Goal: Download file/media

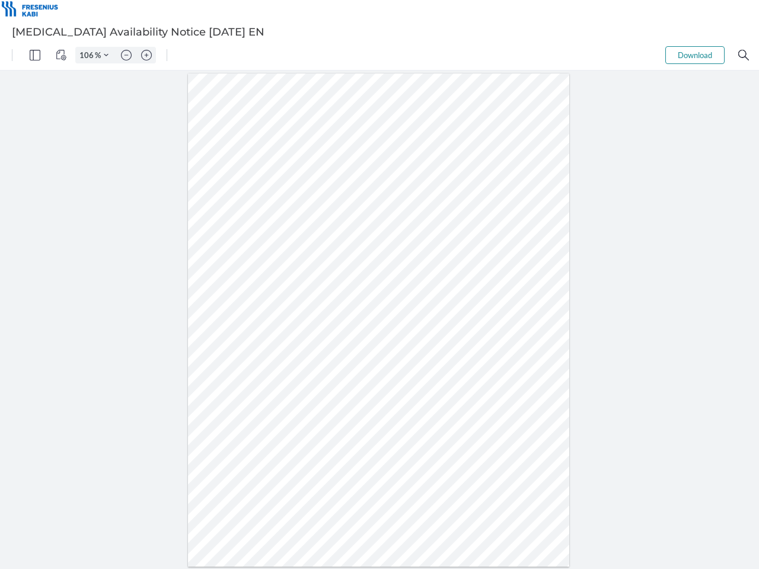
click at [35, 55] on img "Panel" at bounding box center [35, 55] width 11 height 11
click at [61, 55] on img "View Controls" at bounding box center [61, 55] width 11 height 11
click at [88, 55] on input "106" at bounding box center [85, 55] width 19 height 11
click at [106, 55] on img "Zoom Controls" at bounding box center [106, 55] width 5 height 5
click at [126, 55] on img "Zoom out" at bounding box center [126, 55] width 11 height 11
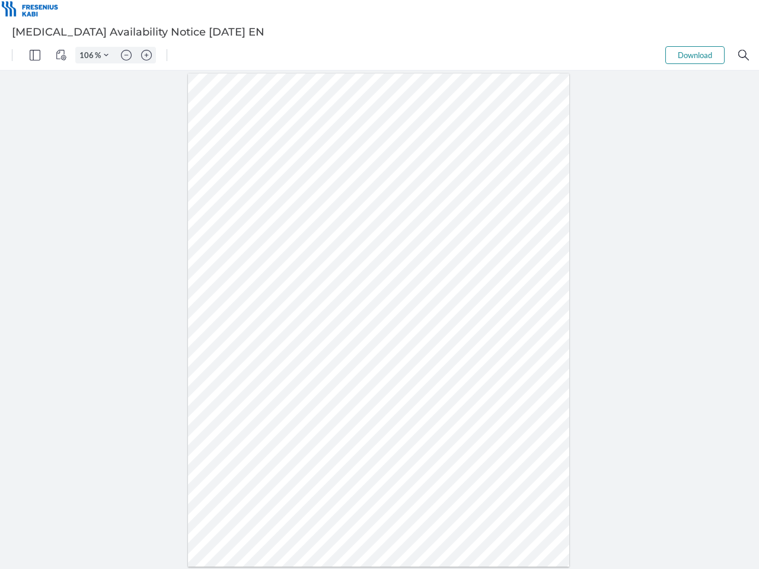
click at [147, 55] on img "Zoom in" at bounding box center [146, 55] width 11 height 11
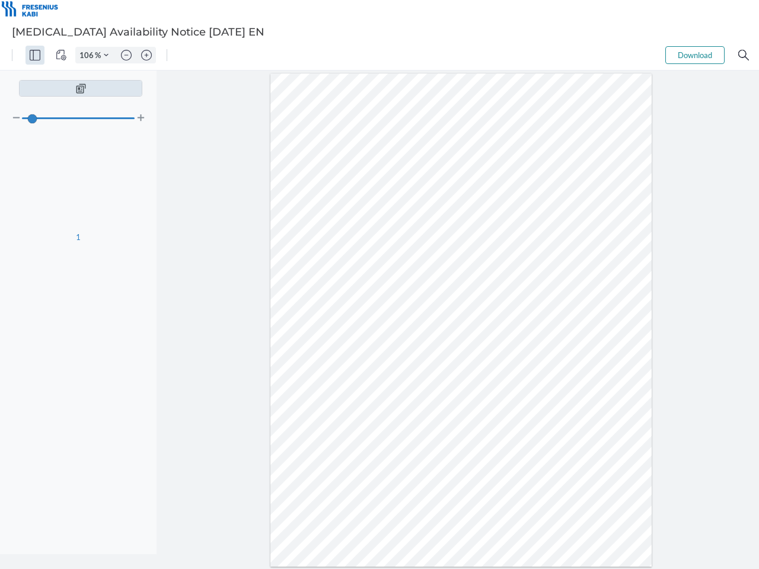
type input "106"
click at [695, 55] on button "Download" at bounding box center [695, 55] width 59 height 18
